Goal: Find specific page/section: Find specific page/section

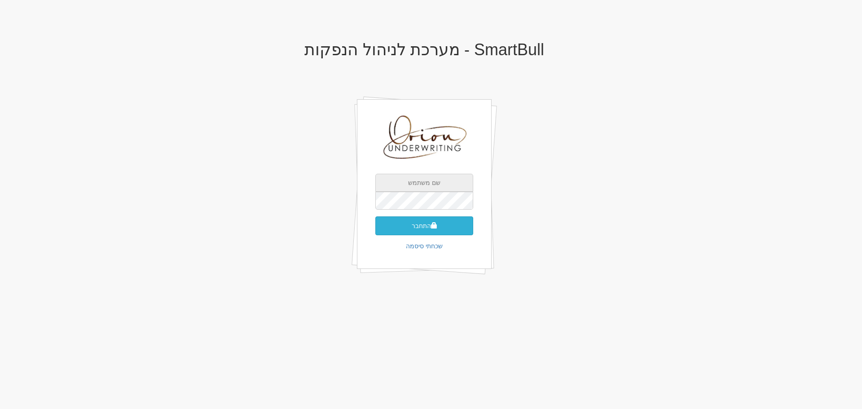
type input "[EMAIL_ADDRESS][DOMAIN_NAME]"
click at [438, 228] on button "התחבר" at bounding box center [424, 225] width 98 height 19
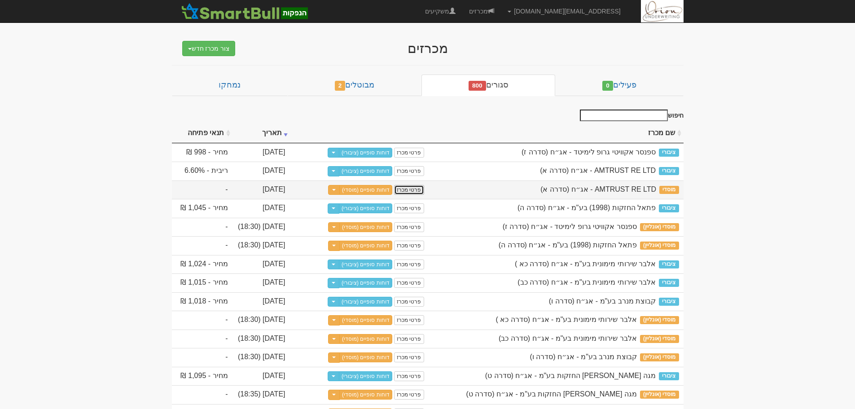
click at [415, 188] on link "פרטי מכרז" at bounding box center [409, 190] width 30 height 10
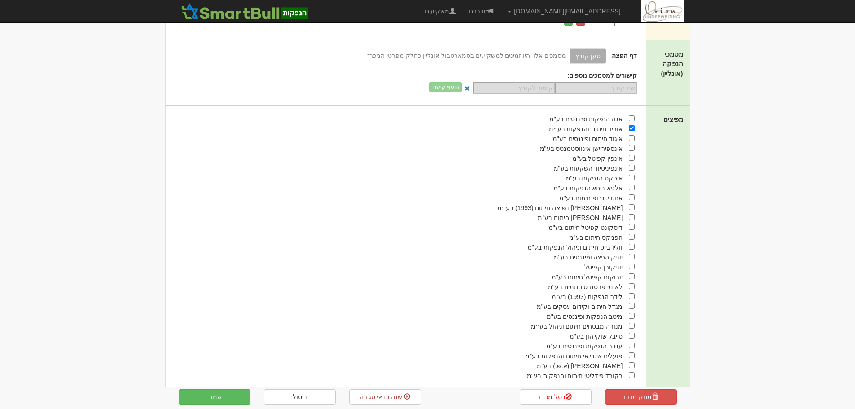
scroll to position [375, 0]
